Goal: Information Seeking & Learning: Find specific fact

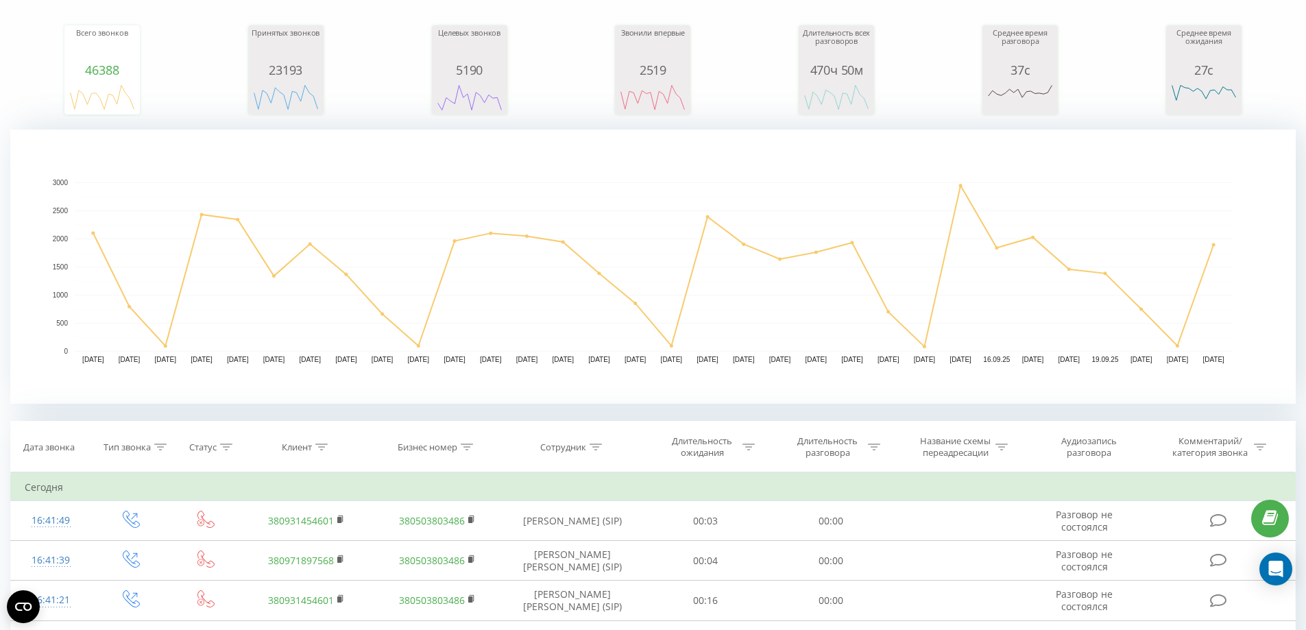
scroll to position [137, 0]
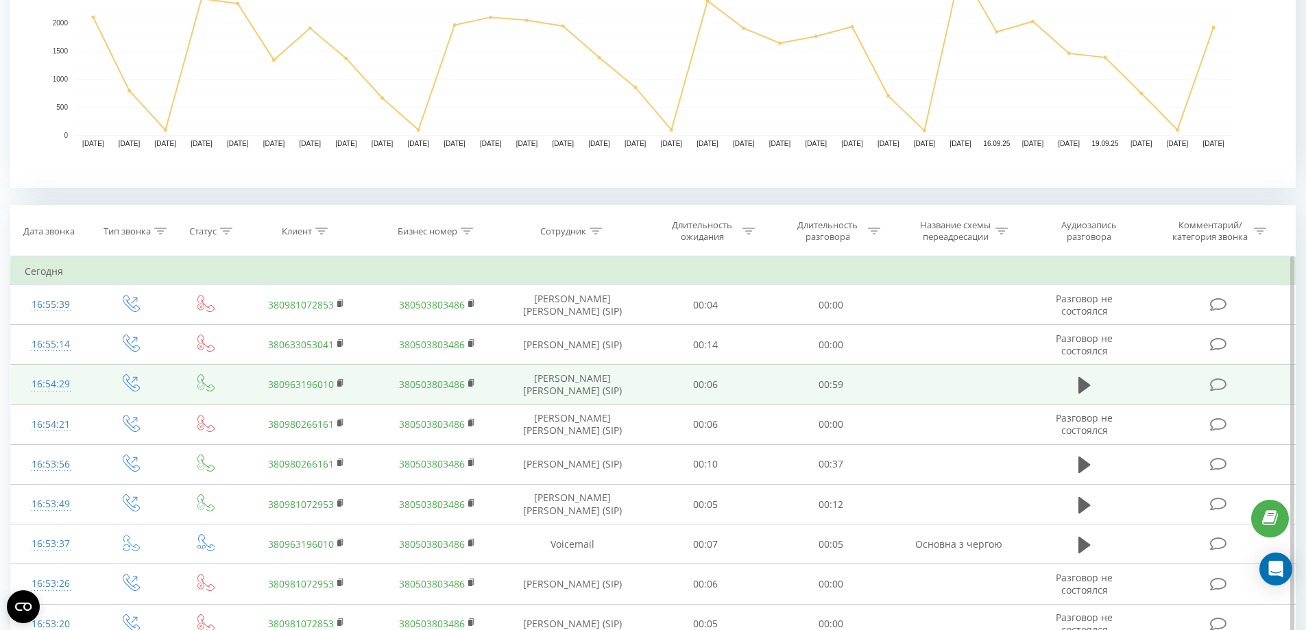
scroll to position [411, 0]
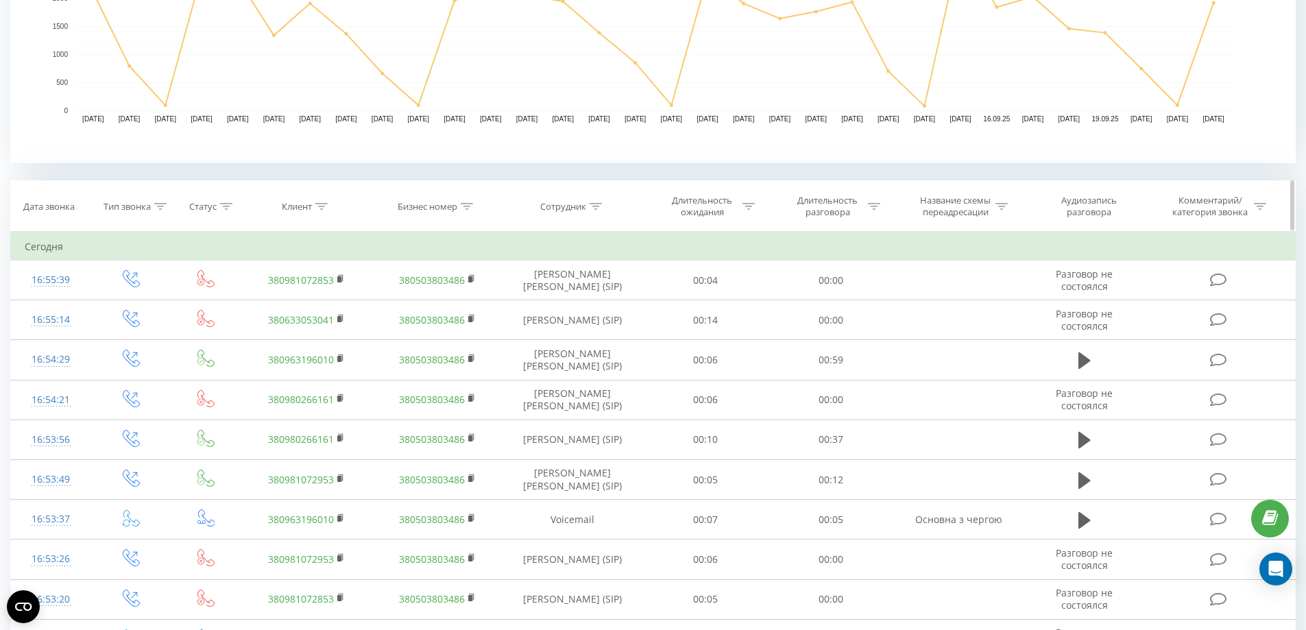
click at [320, 204] on icon at bounding box center [321, 206] width 12 height 7
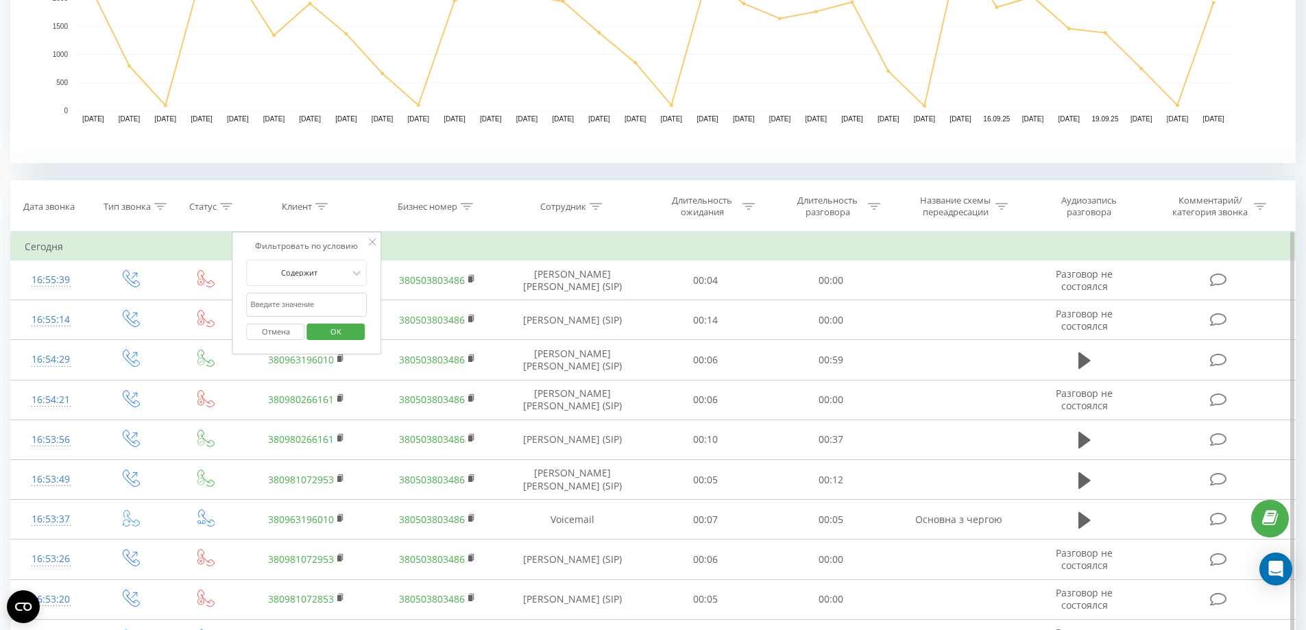
click at [291, 308] on input "text" at bounding box center [307, 305] width 121 height 24
click at [299, 304] on input "text" at bounding box center [307, 305] width 121 height 24
paste input "0956596074"
type input "0956596074"
click at [326, 330] on span "OK" at bounding box center [336, 331] width 38 height 21
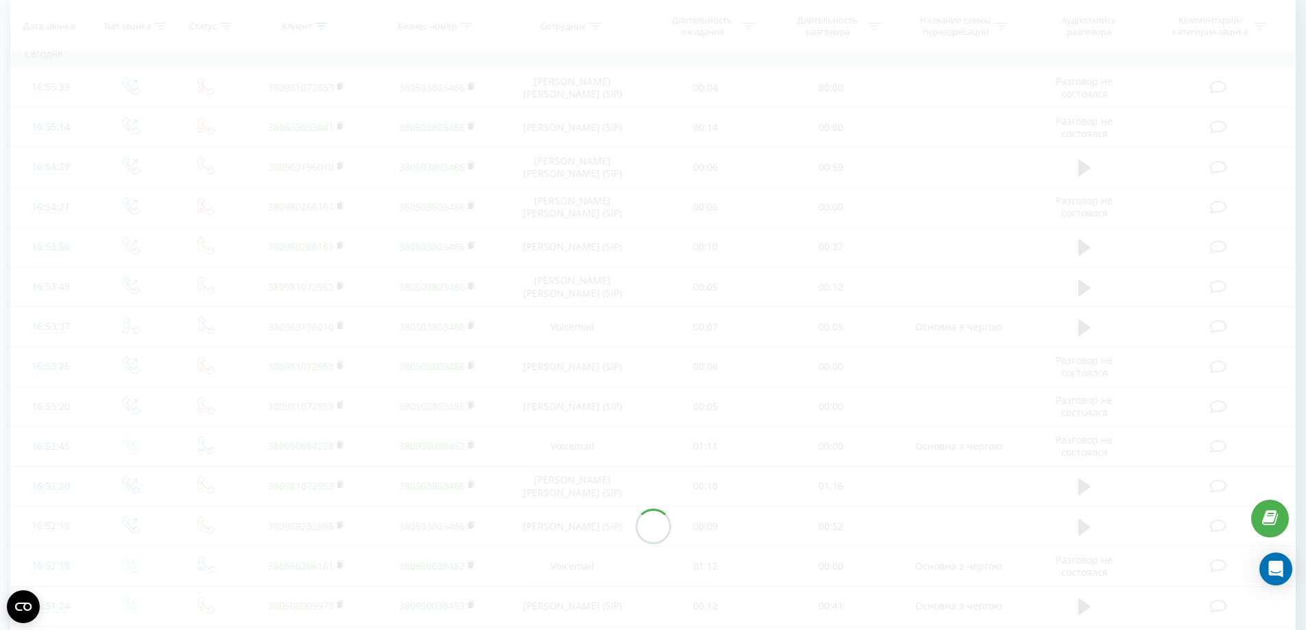
scroll to position [373, 0]
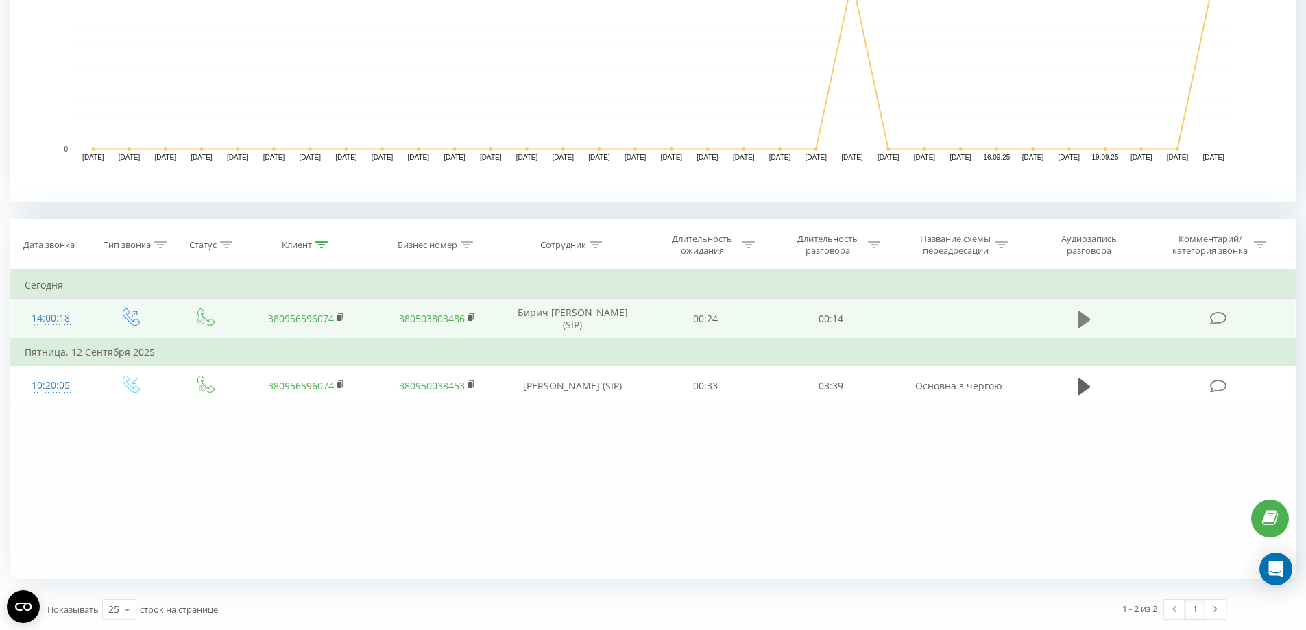
click at [1087, 321] on icon at bounding box center [1084, 319] width 12 height 16
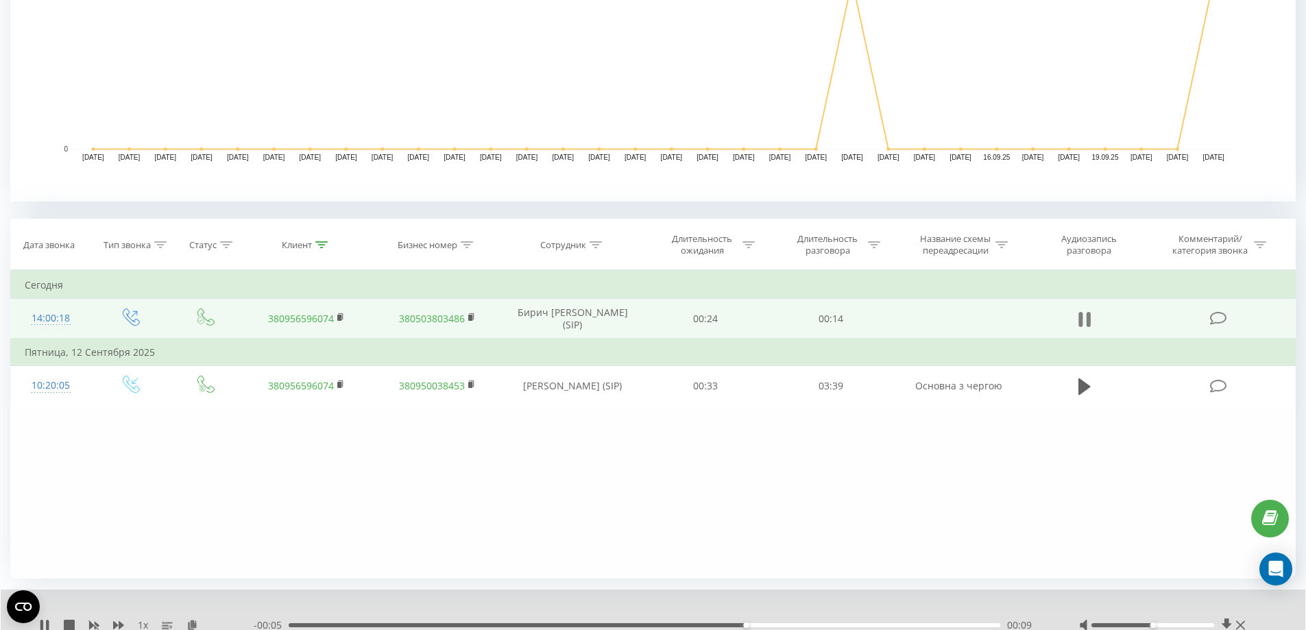
click at [1084, 311] on icon at bounding box center [1084, 319] width 12 height 19
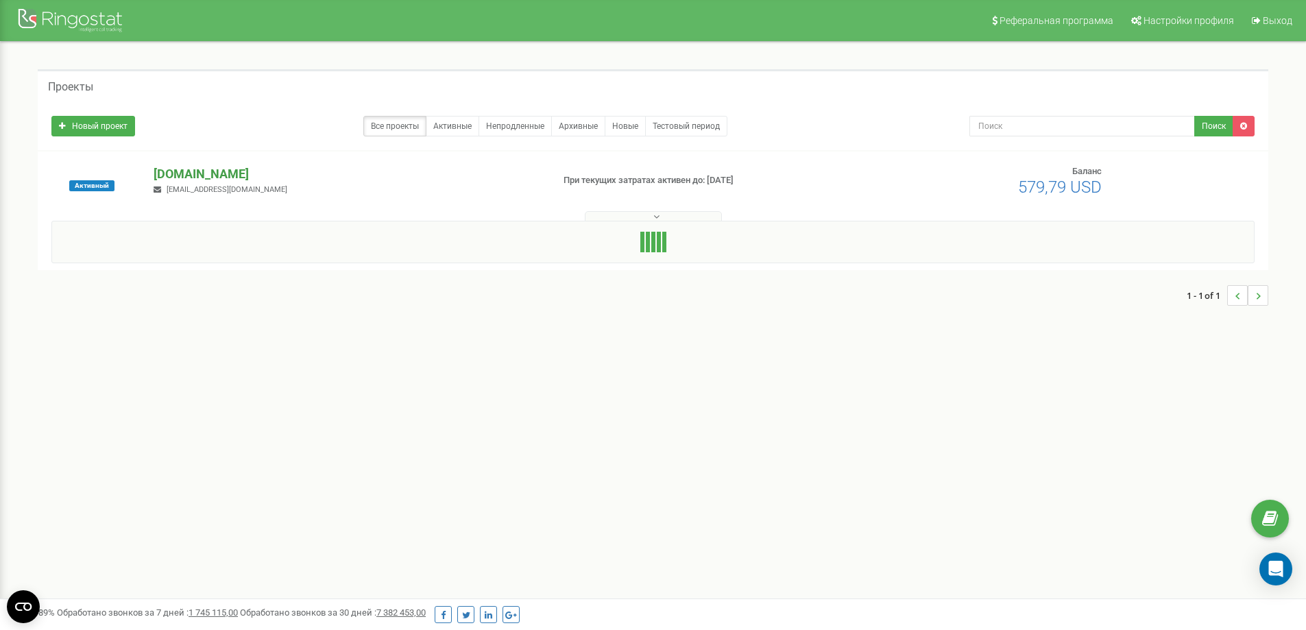
click at [226, 169] on p "[DOMAIN_NAME]" at bounding box center [347, 174] width 387 height 18
click at [224, 171] on p "[DOMAIN_NAME]" at bounding box center [347, 174] width 387 height 18
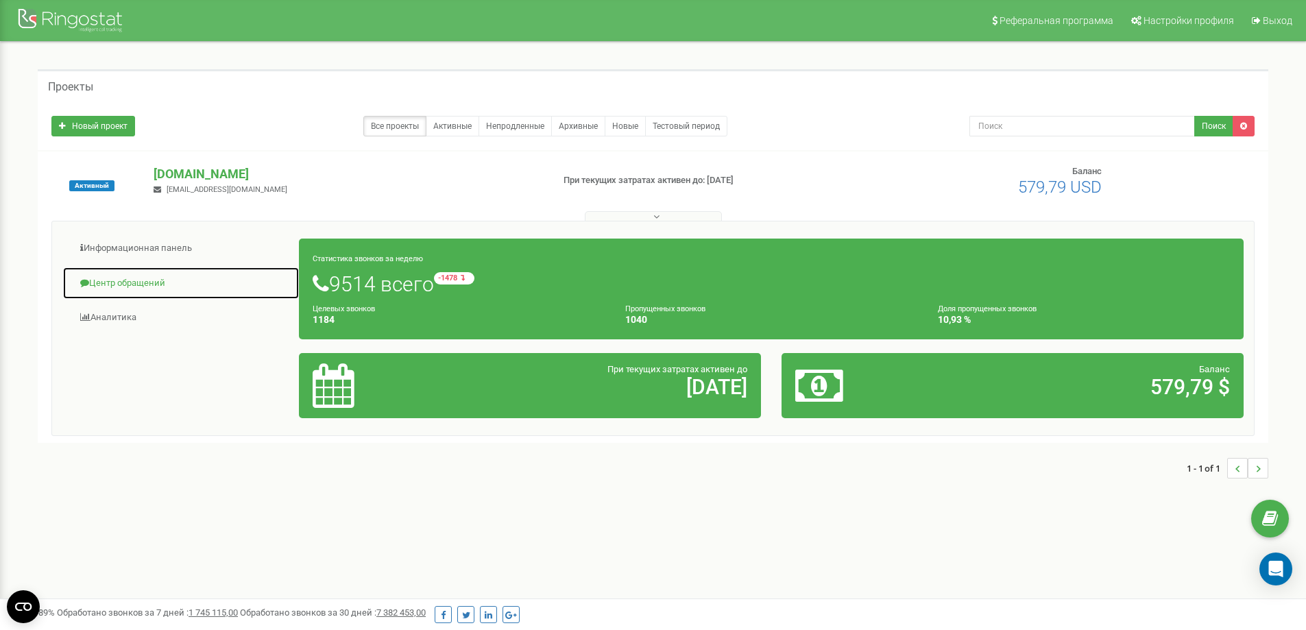
click at [117, 284] on link "Центр обращений" at bounding box center [180, 284] width 237 height 34
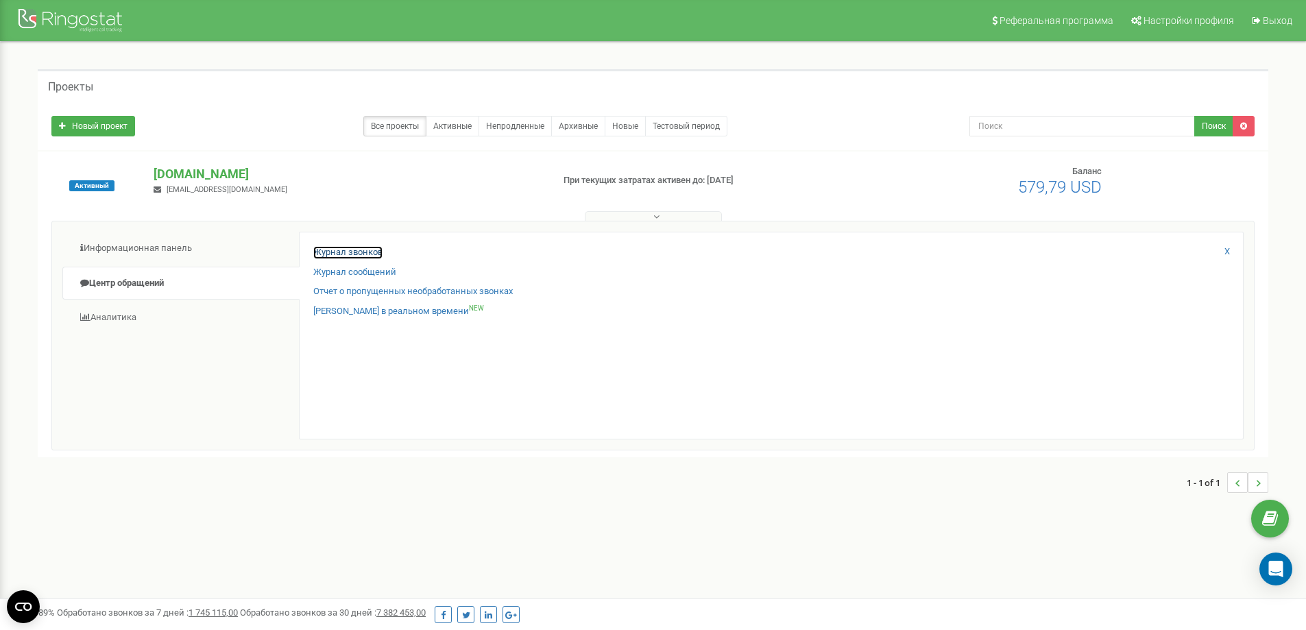
click at [328, 254] on link "Журнал звонков" at bounding box center [347, 252] width 69 height 13
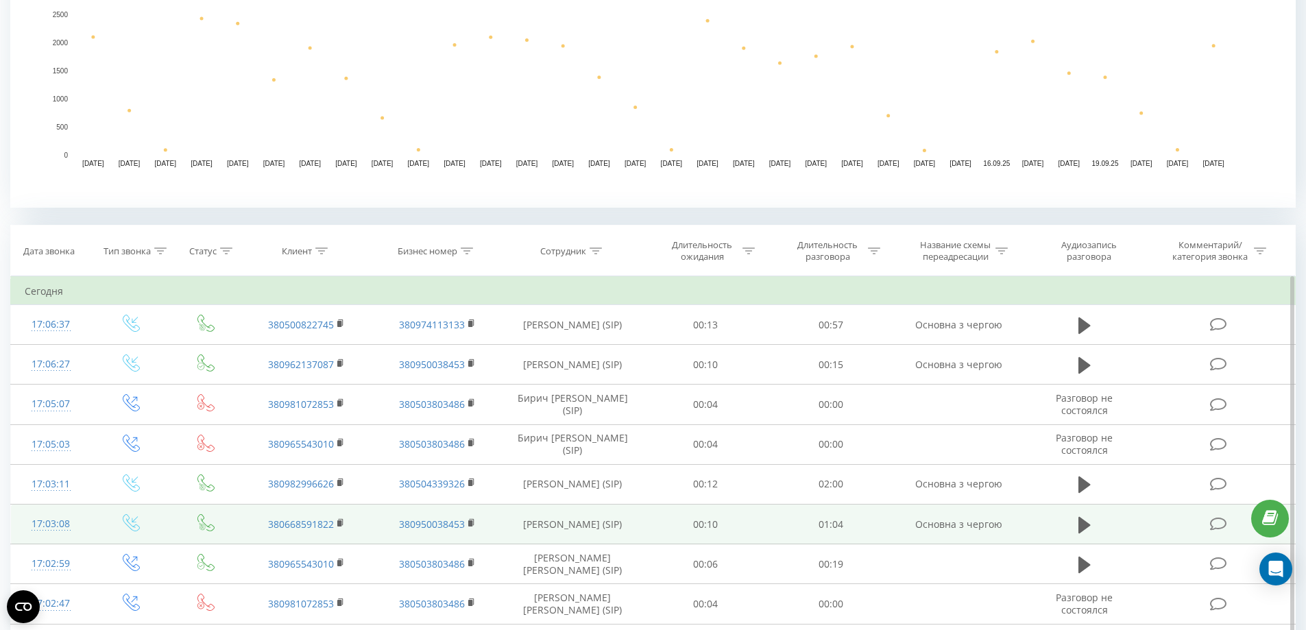
scroll to position [548, 0]
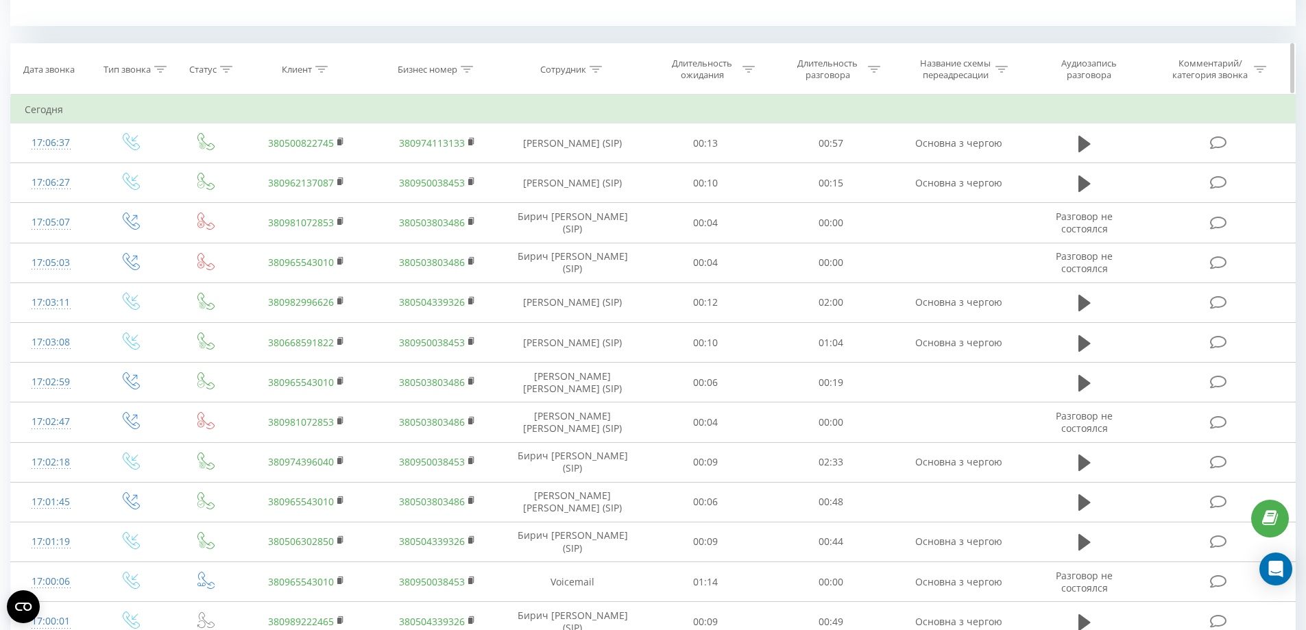
click at [293, 69] on div "Клиент" at bounding box center [297, 70] width 30 height 12
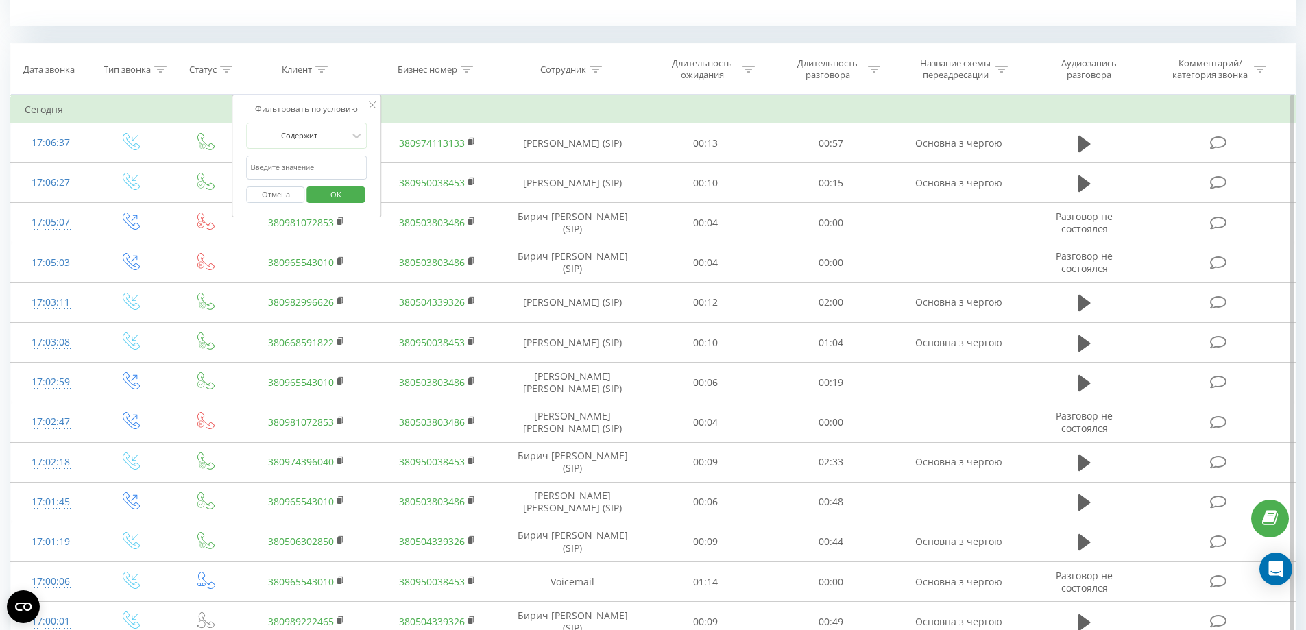
paste input "0664408936"
click at [326, 192] on span "OK" at bounding box center [336, 194] width 38 height 21
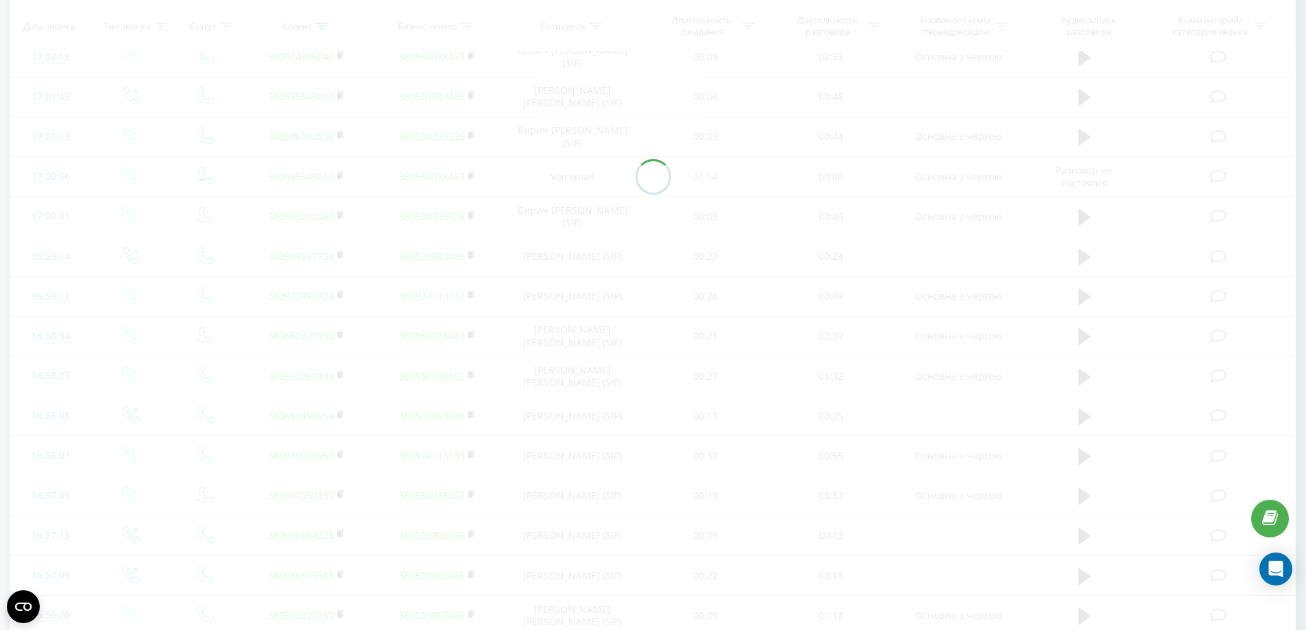
scroll to position [373, 0]
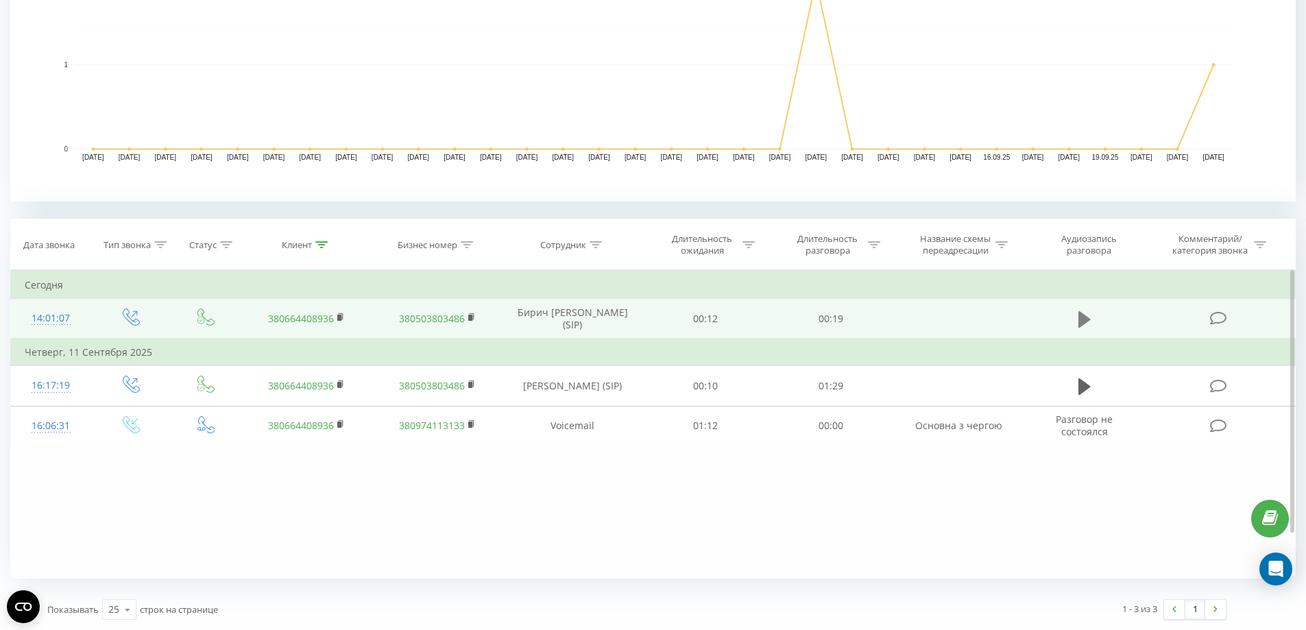
click at [1083, 320] on icon at bounding box center [1084, 319] width 12 height 16
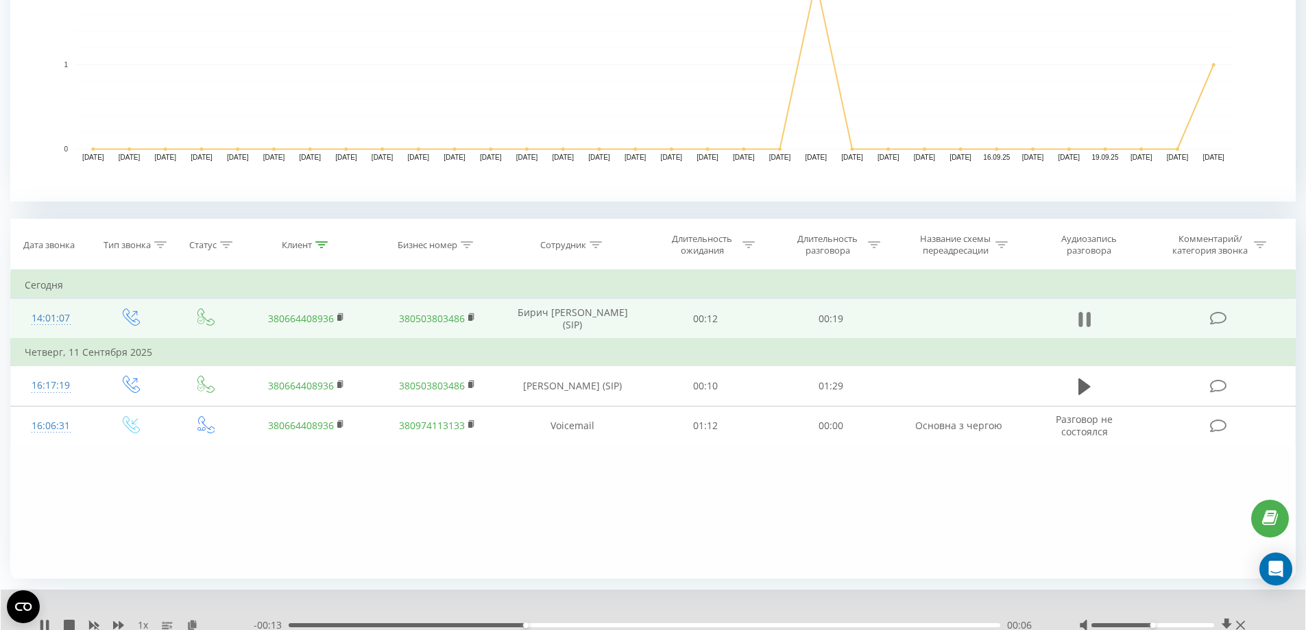
click at [1081, 321] on icon at bounding box center [1080, 319] width 4 height 15
click at [297, 242] on div "Клиент" at bounding box center [297, 245] width 30 height 12
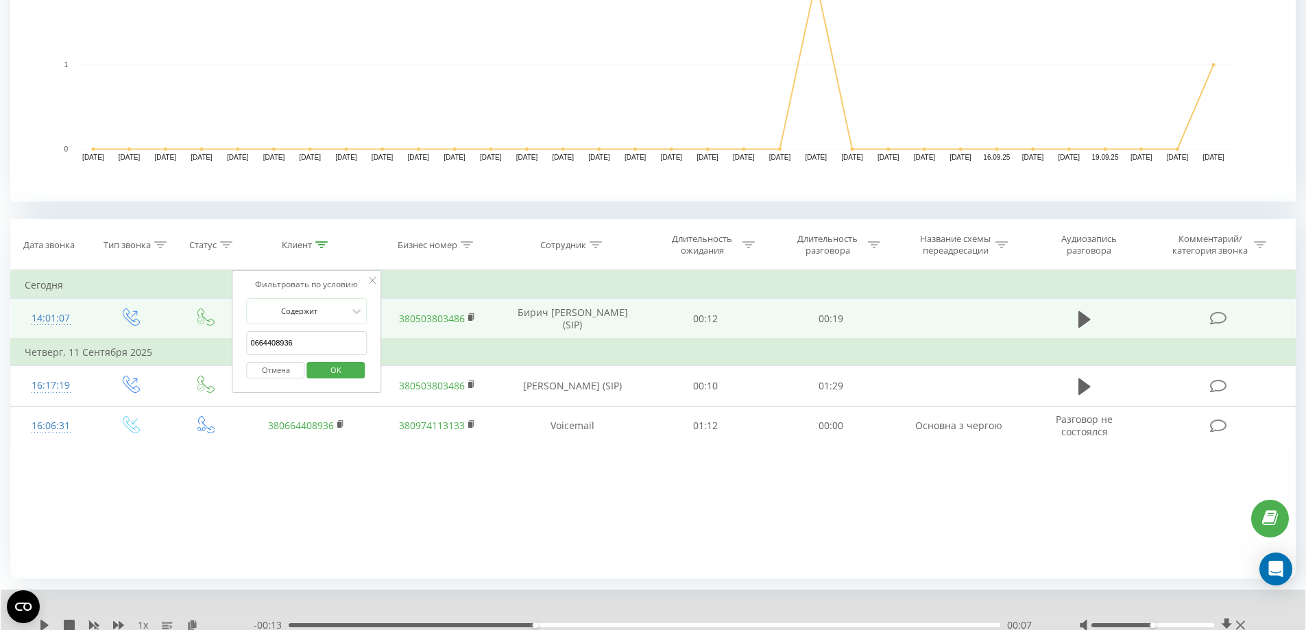
click at [304, 339] on input "0664408936" at bounding box center [307, 343] width 121 height 24
type input "0"
click at [318, 247] on icon at bounding box center [321, 244] width 12 height 7
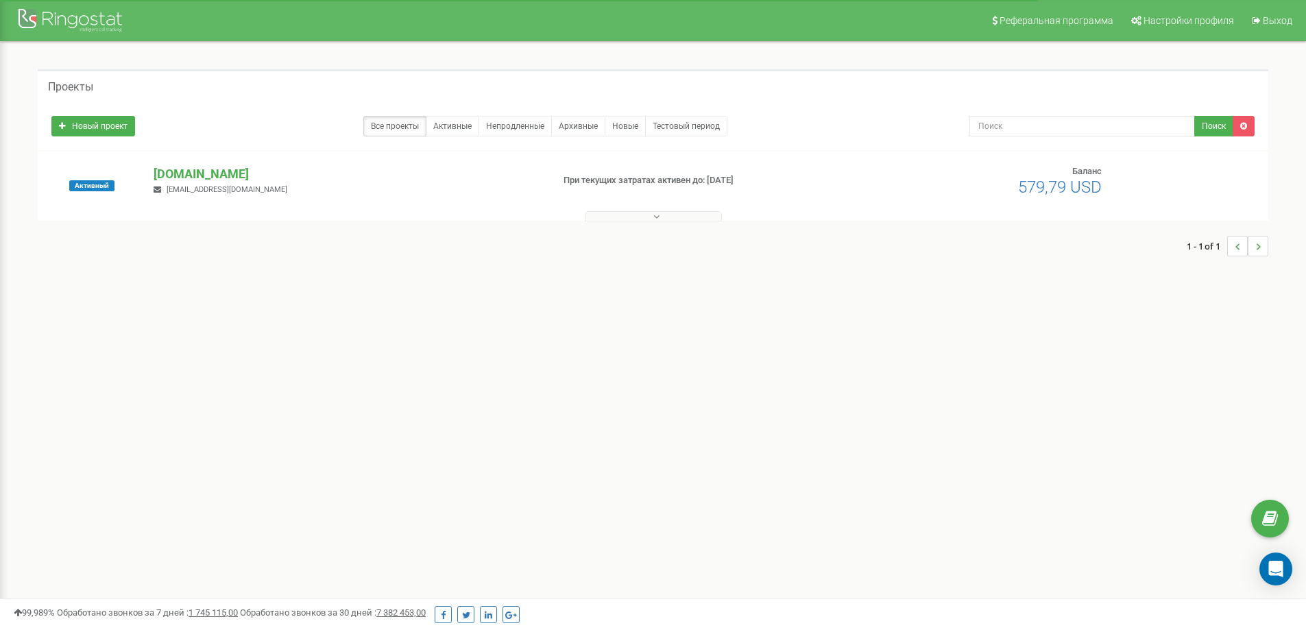
scroll to position [32, 0]
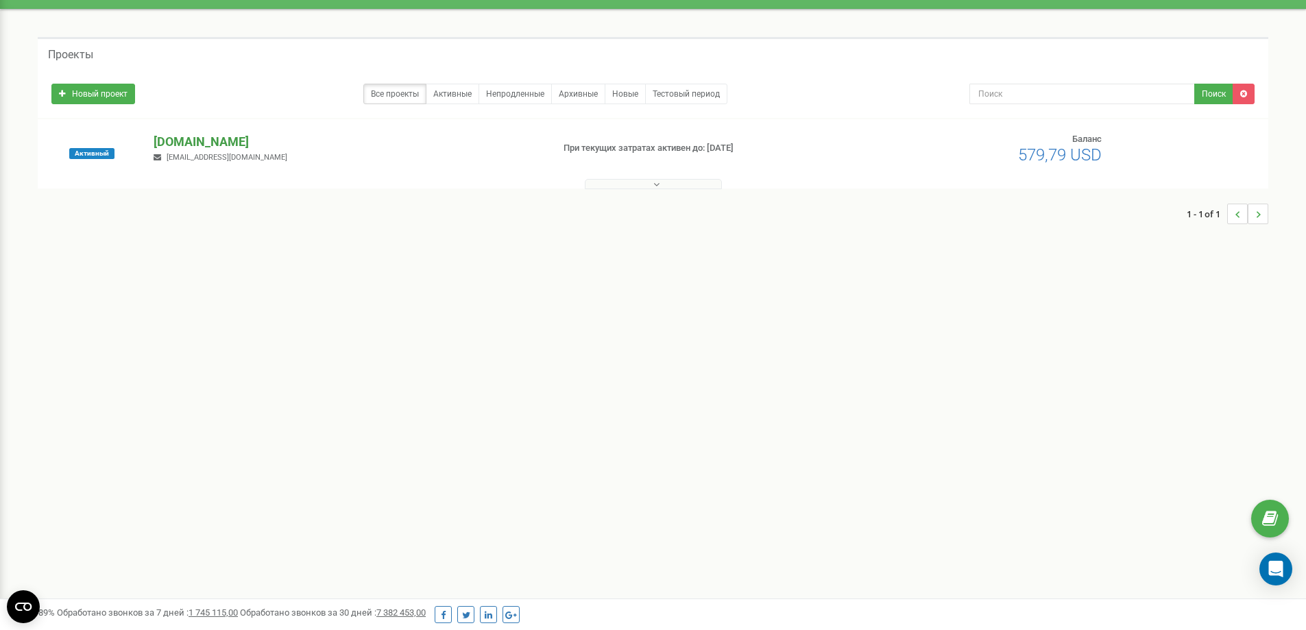
click at [195, 139] on p "[DOMAIN_NAME]" at bounding box center [347, 142] width 387 height 18
